Goal: Task Accomplishment & Management: Manage account settings

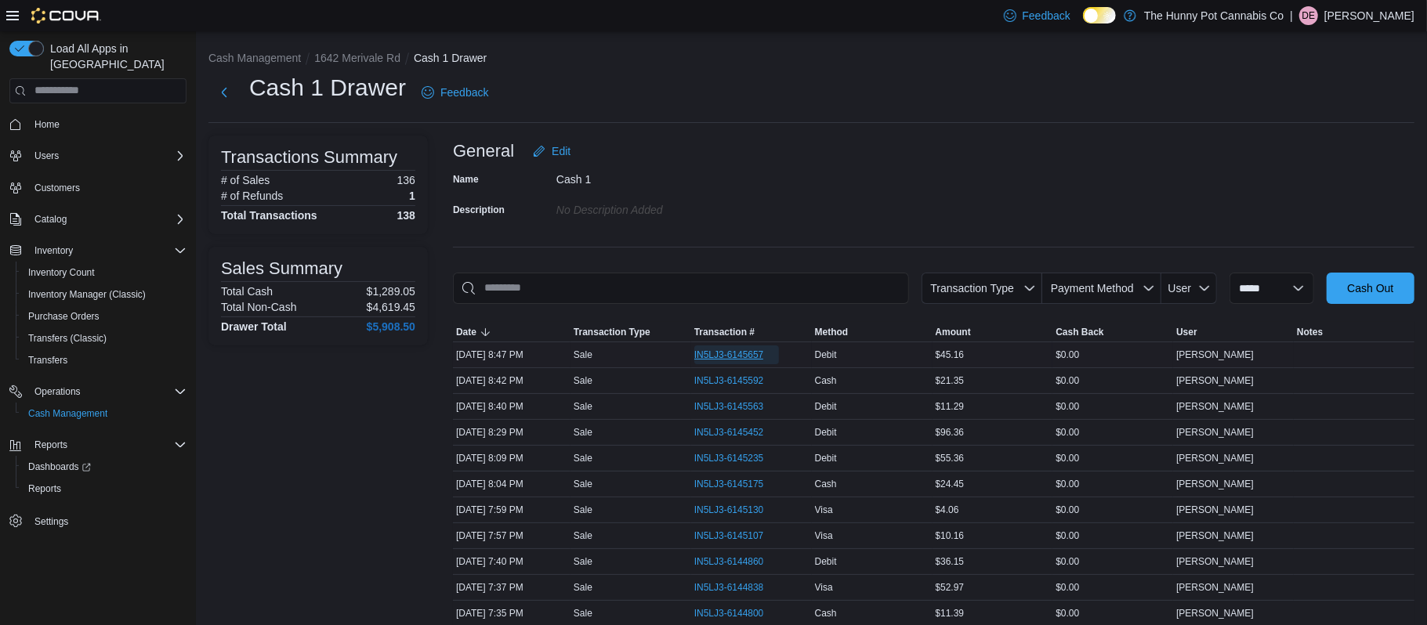
click at [708, 349] on span "IN5LJ3-6145657" at bounding box center [729, 355] width 70 height 13
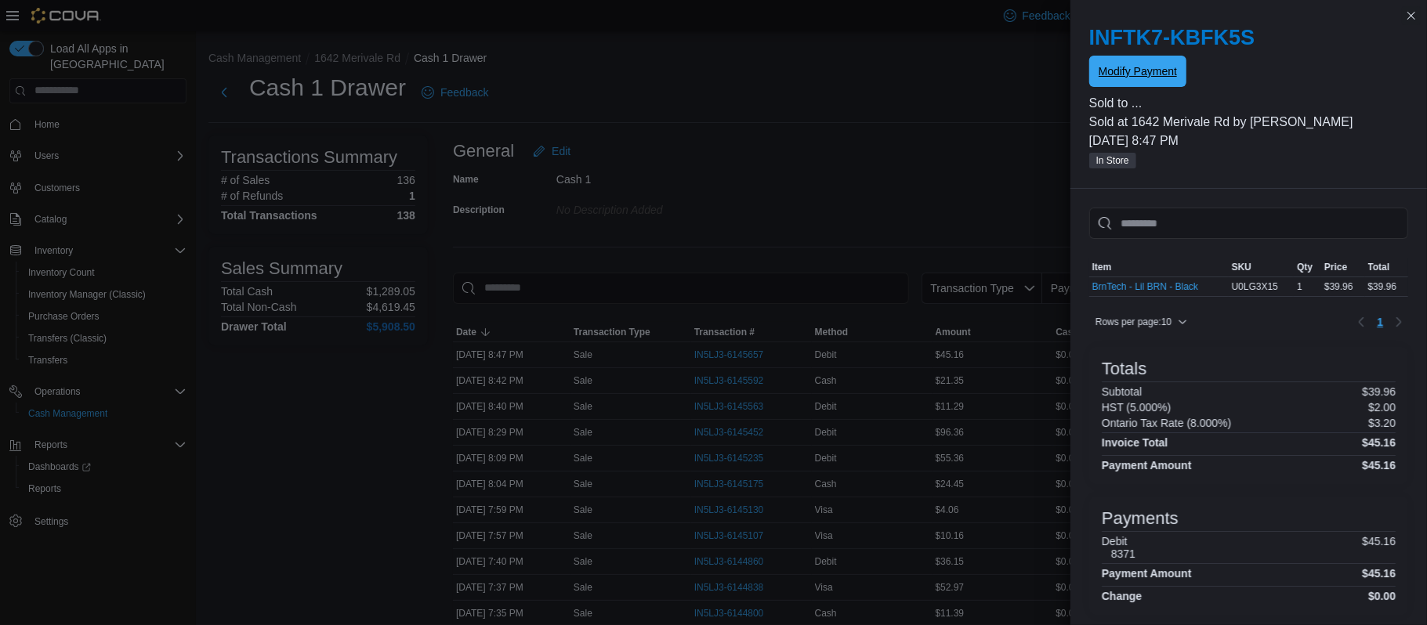
click at [1110, 74] on span "Modify Payment" at bounding box center [1138, 71] width 78 height 16
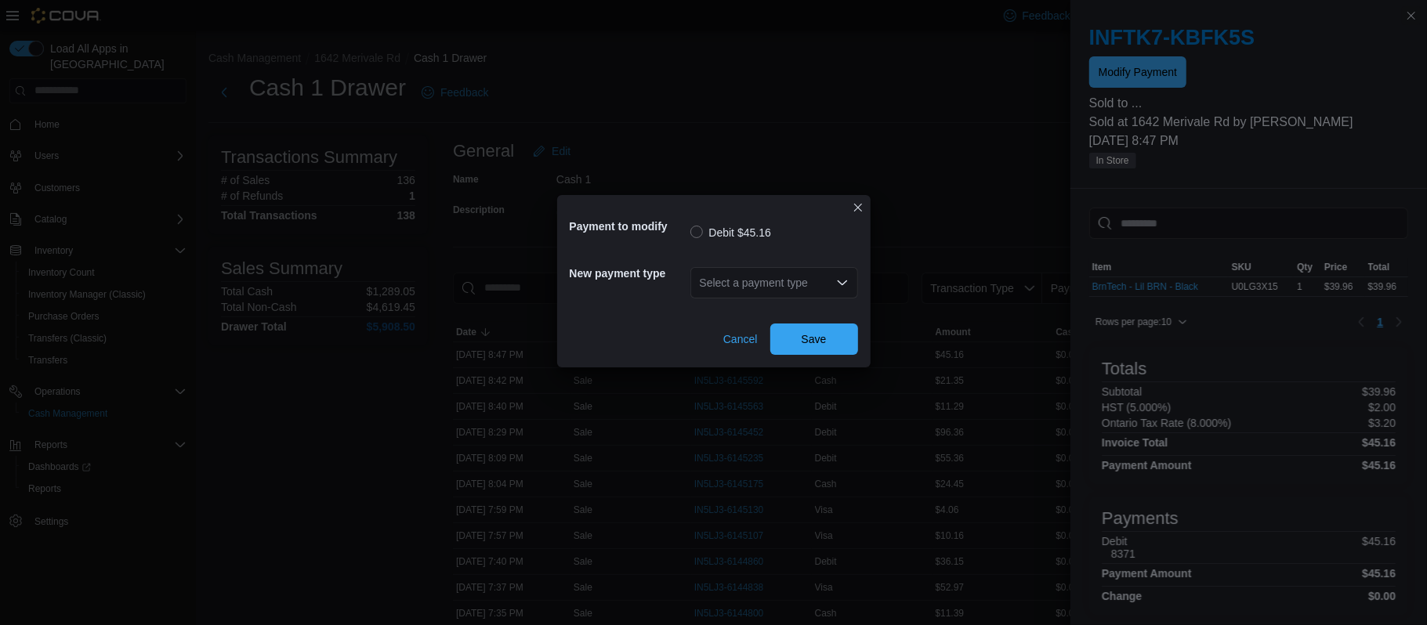
click at [845, 282] on icon "Open list of options" at bounding box center [841, 283] width 9 height 5
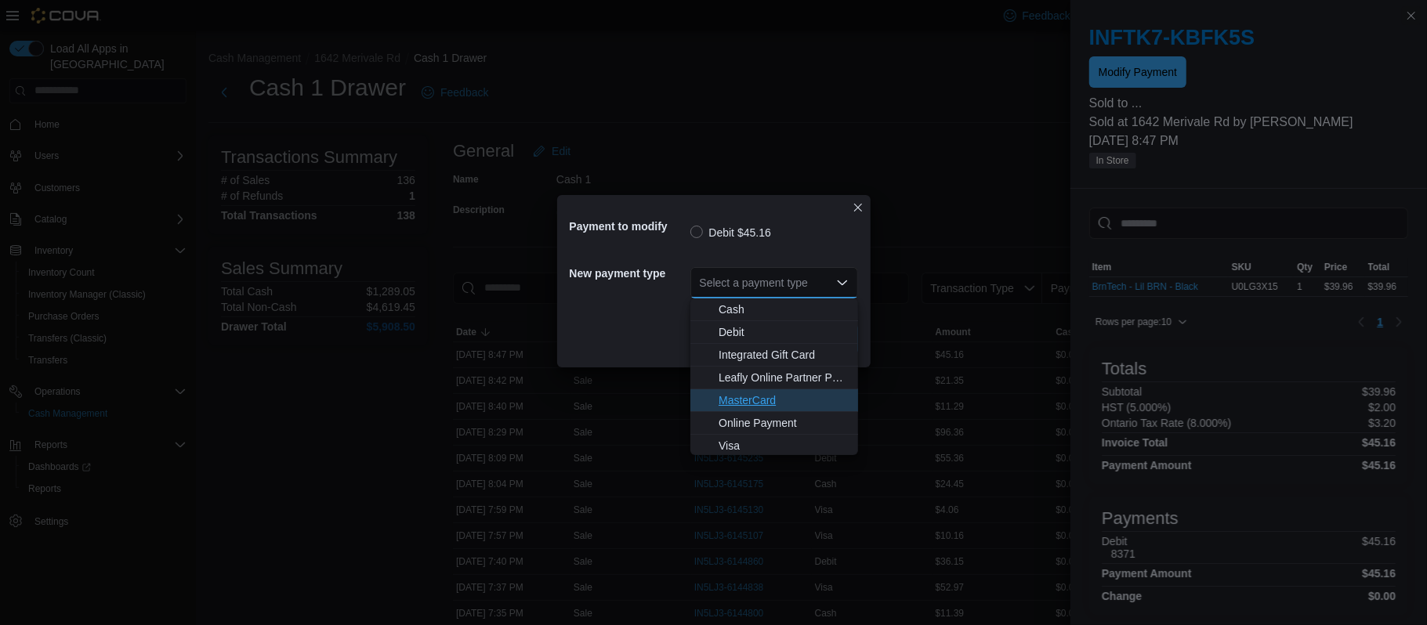
click at [733, 401] on span "MasterCard" at bounding box center [784, 401] width 130 height 16
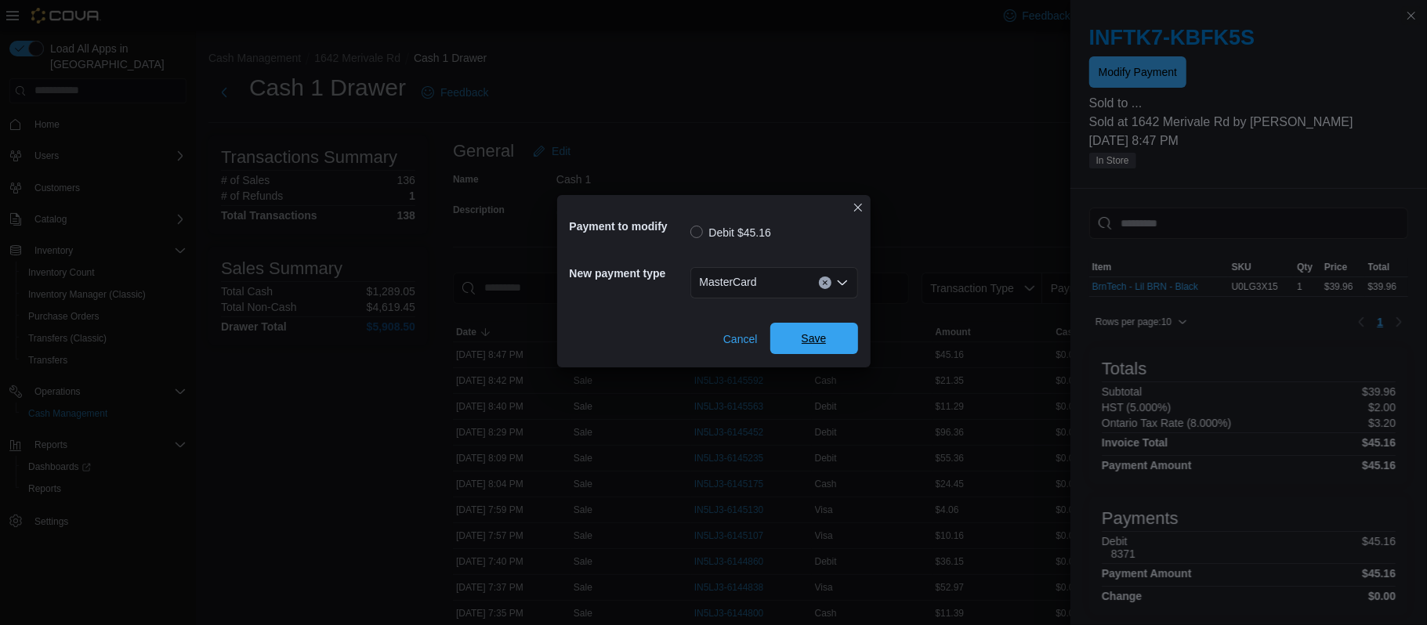
click at [783, 343] on span "Save" at bounding box center [814, 338] width 69 height 31
